Goal: Task Accomplishment & Management: Use online tool/utility

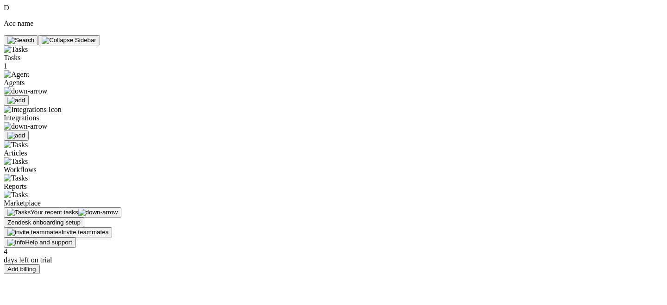
click at [51, 87] on div at bounding box center [65, 91] width 122 height 8
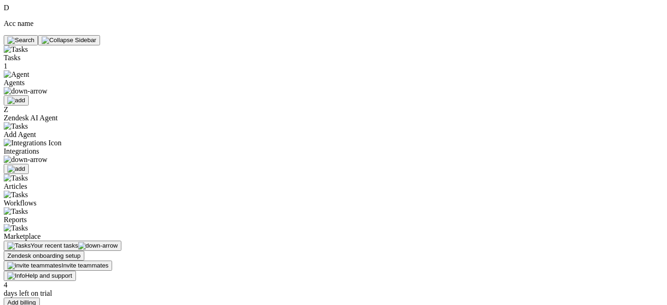
click at [53, 114] on span "Zendesk AI Agent" at bounding box center [31, 118] width 54 height 8
click at [57, 114] on span "Zendesk AI Agent" at bounding box center [31, 118] width 54 height 8
click at [102, 106] on div "Z Zendesk AI Agent" at bounding box center [65, 114] width 122 height 17
click at [93, 106] on div "Z Zendesk AI Agent" at bounding box center [65, 114] width 122 height 17
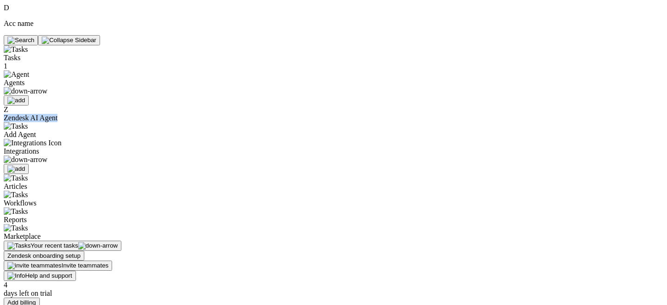
click at [93, 106] on div "Z Zendesk AI Agent" at bounding box center [65, 114] width 122 height 17
